Goal: Browse casually

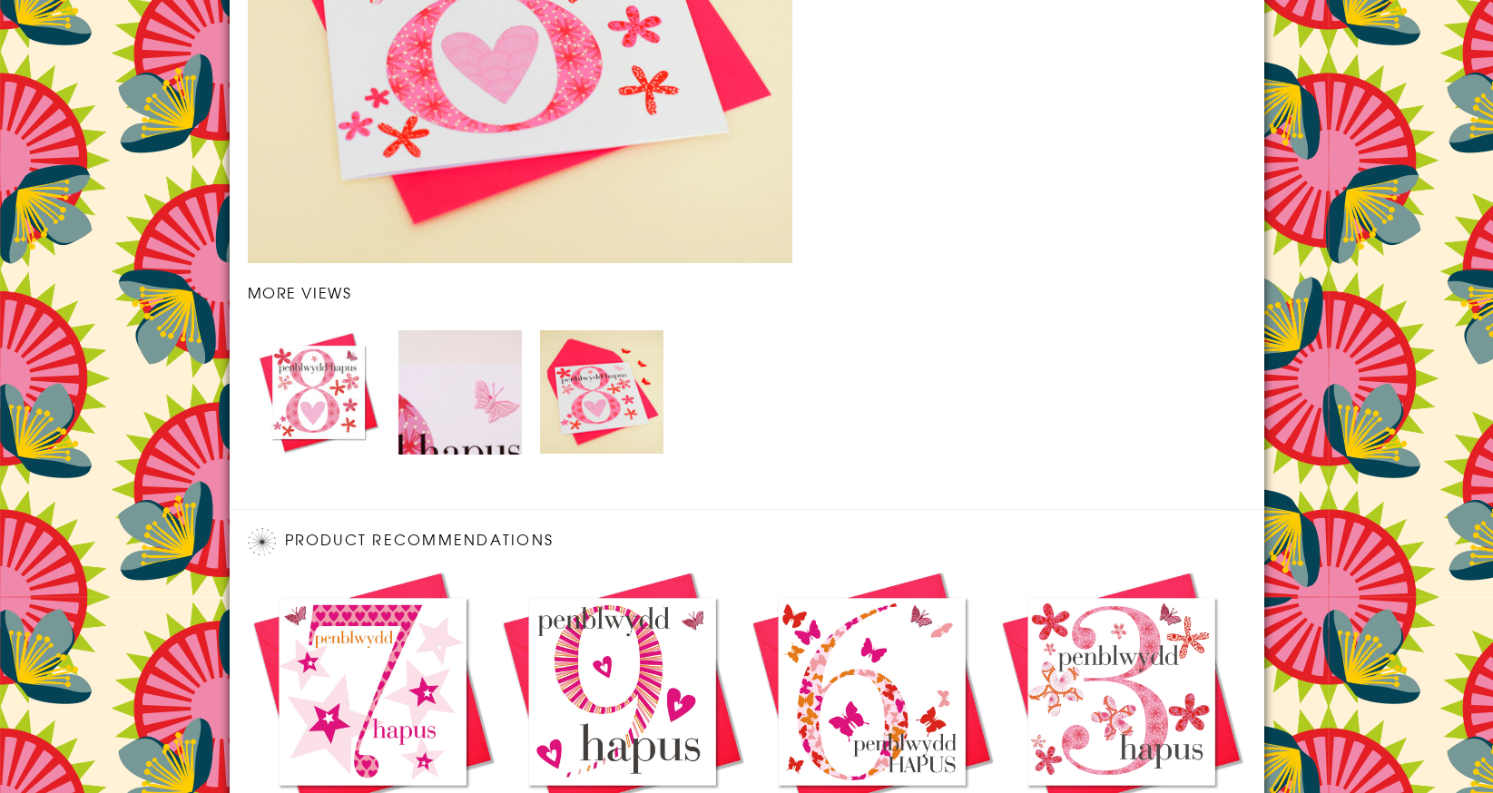
scroll to position [2163, 0]
